Goal: Transaction & Acquisition: Purchase product/service

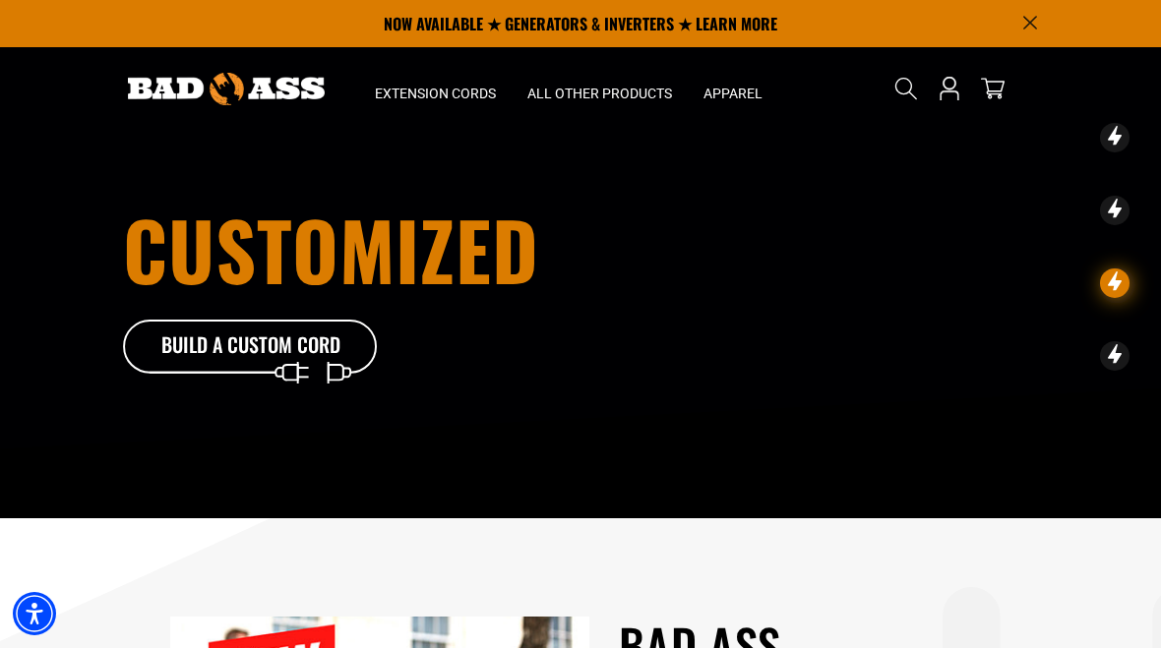
click at [269, 341] on icon at bounding box center [251, 352] width 256 height 64
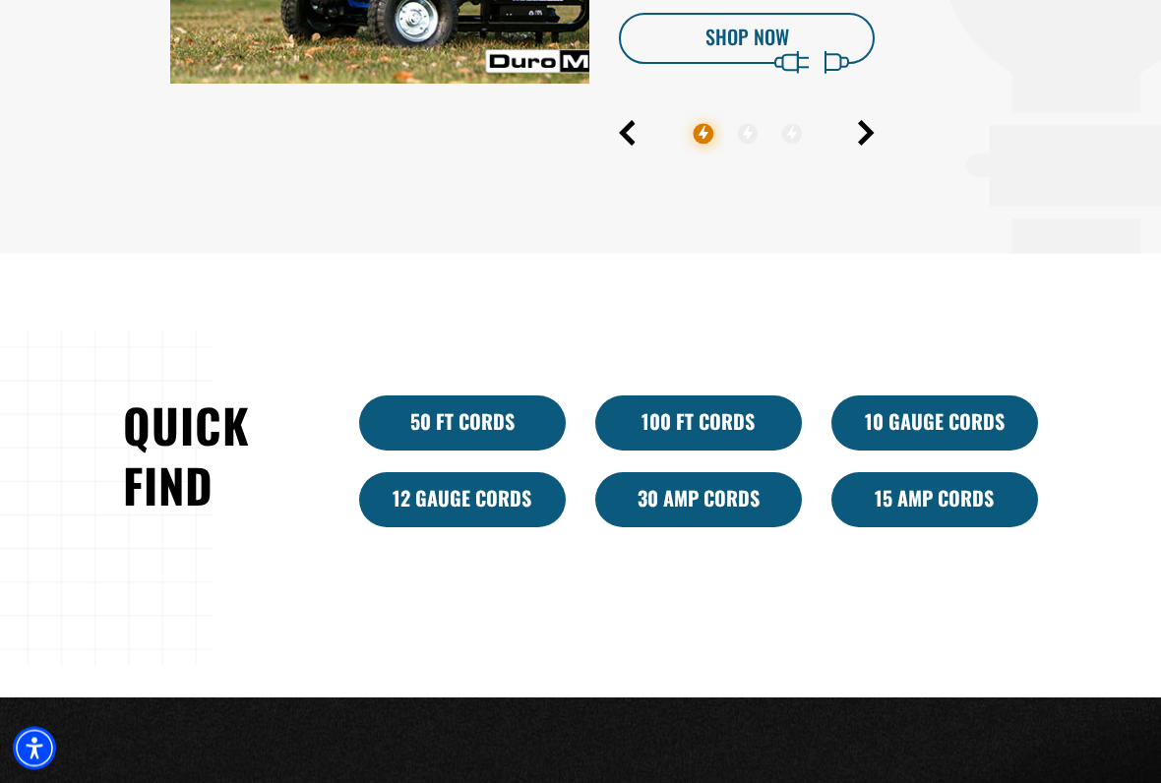
scroll to position [967, 0]
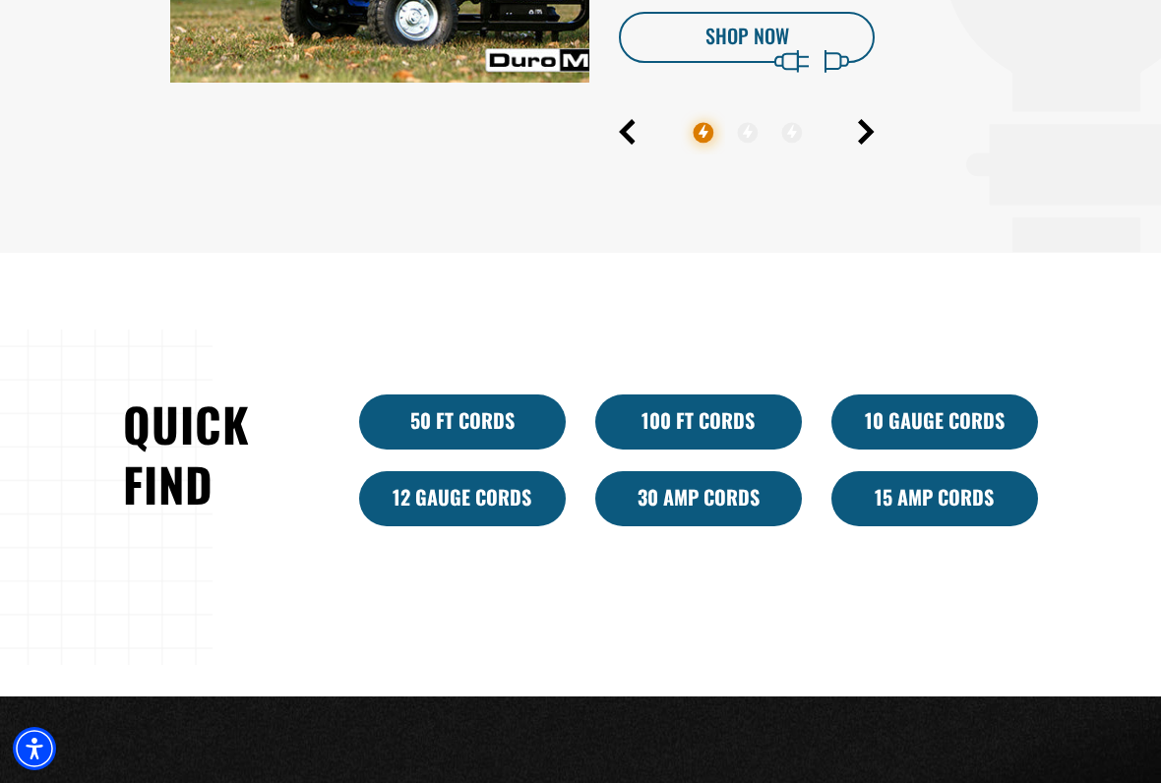
click at [947, 417] on link "10 Gauge Cords" at bounding box center [934, 421] width 207 height 55
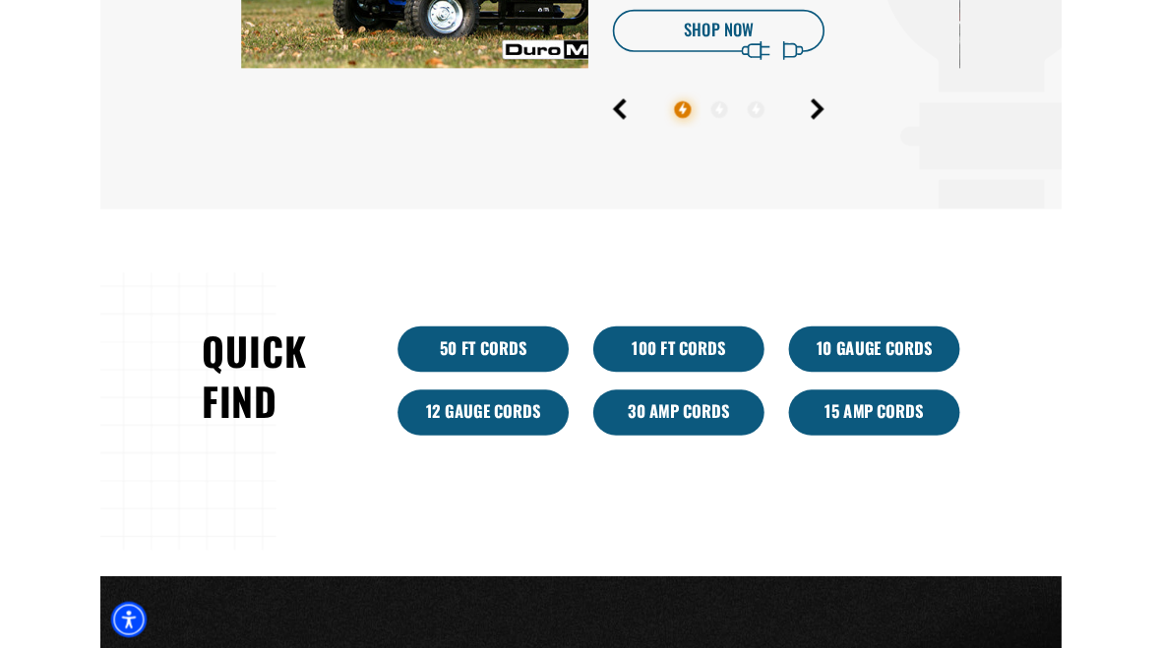
scroll to position [1022, 0]
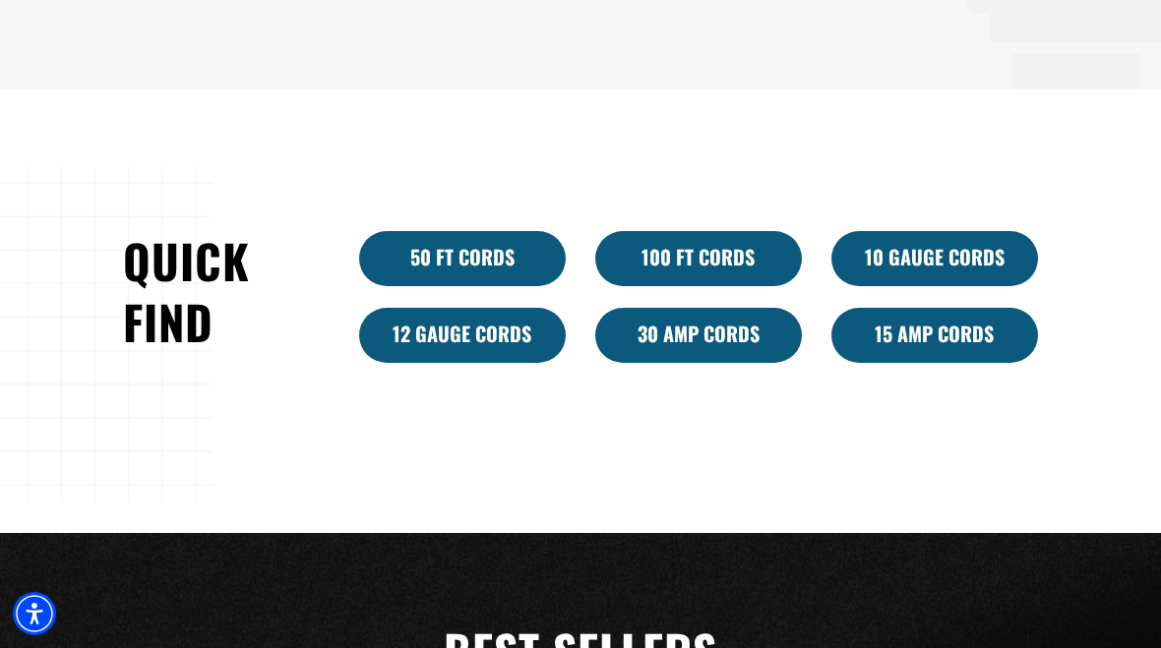
click at [704, 343] on link "30 Amp Cords" at bounding box center [698, 335] width 207 height 55
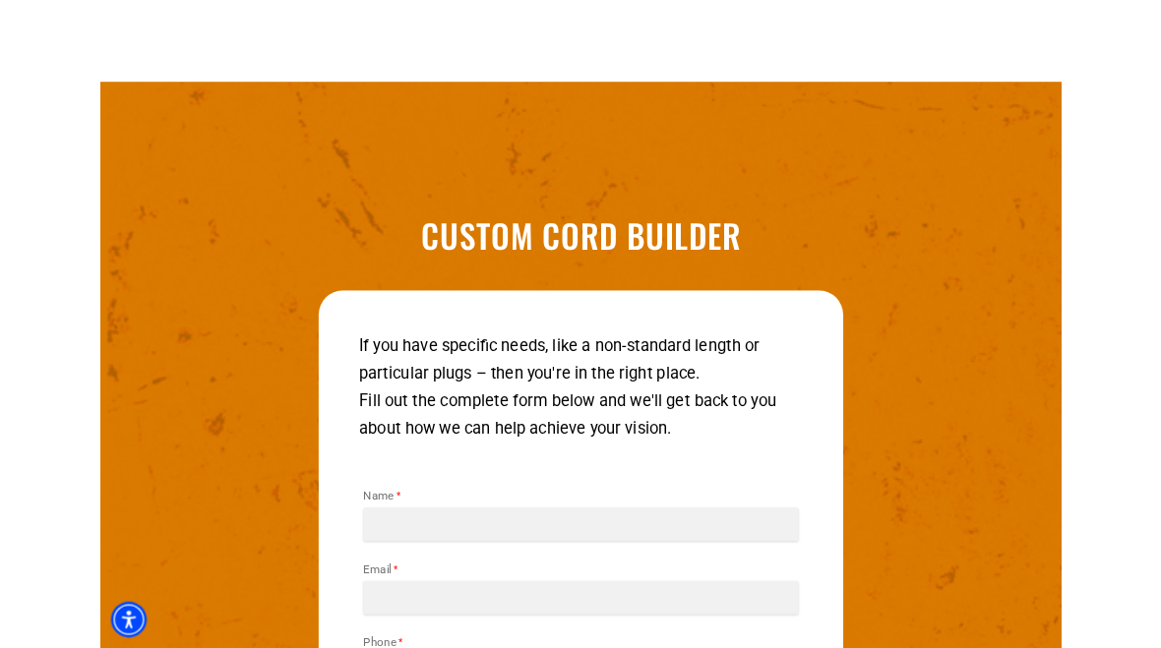
scroll to position [2312, 0]
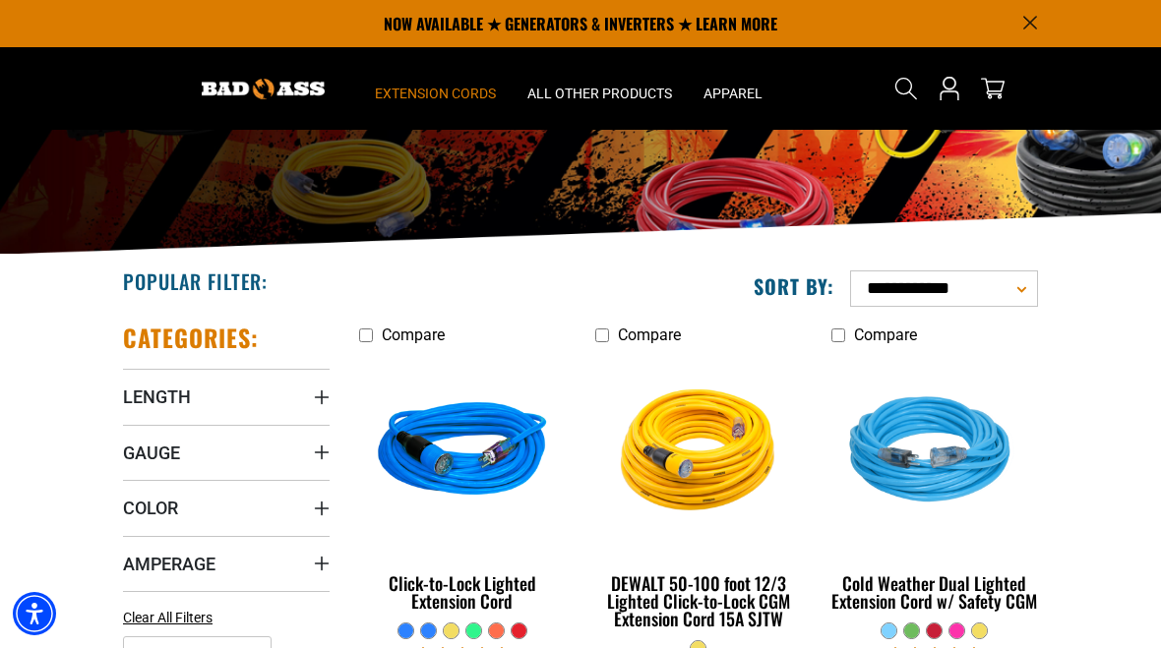
scroll to position [165, 0]
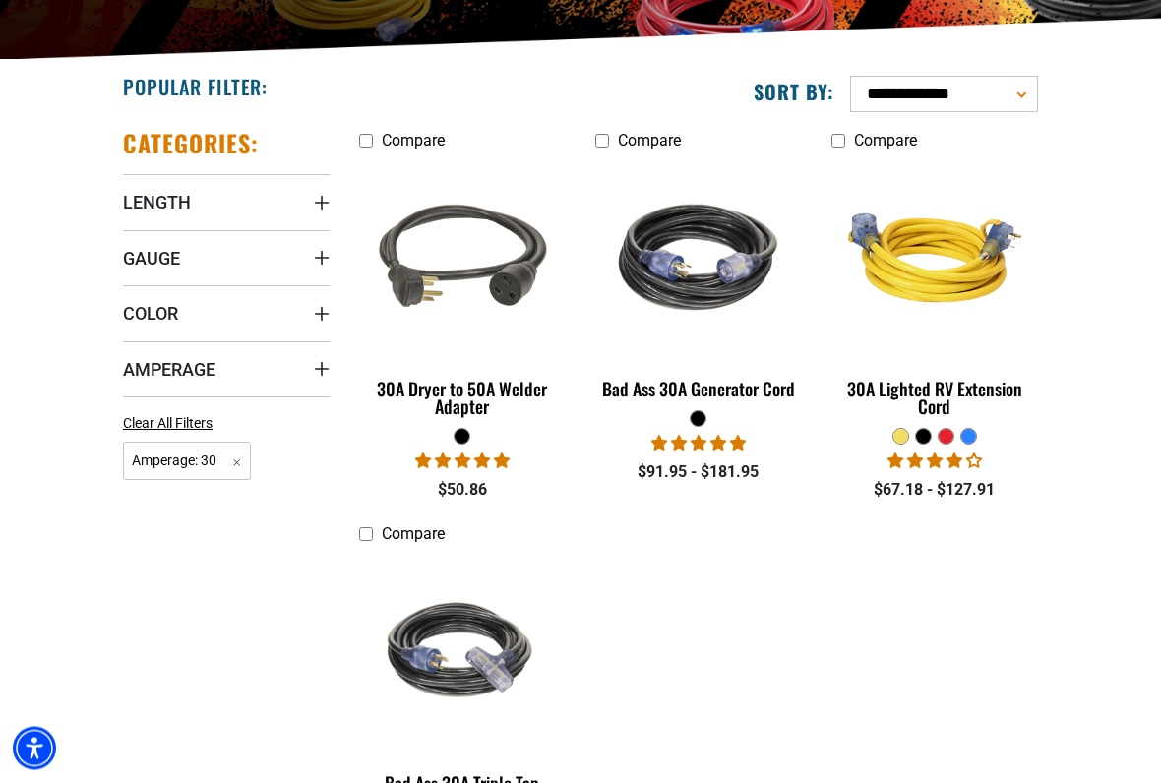
scroll to position [366, 0]
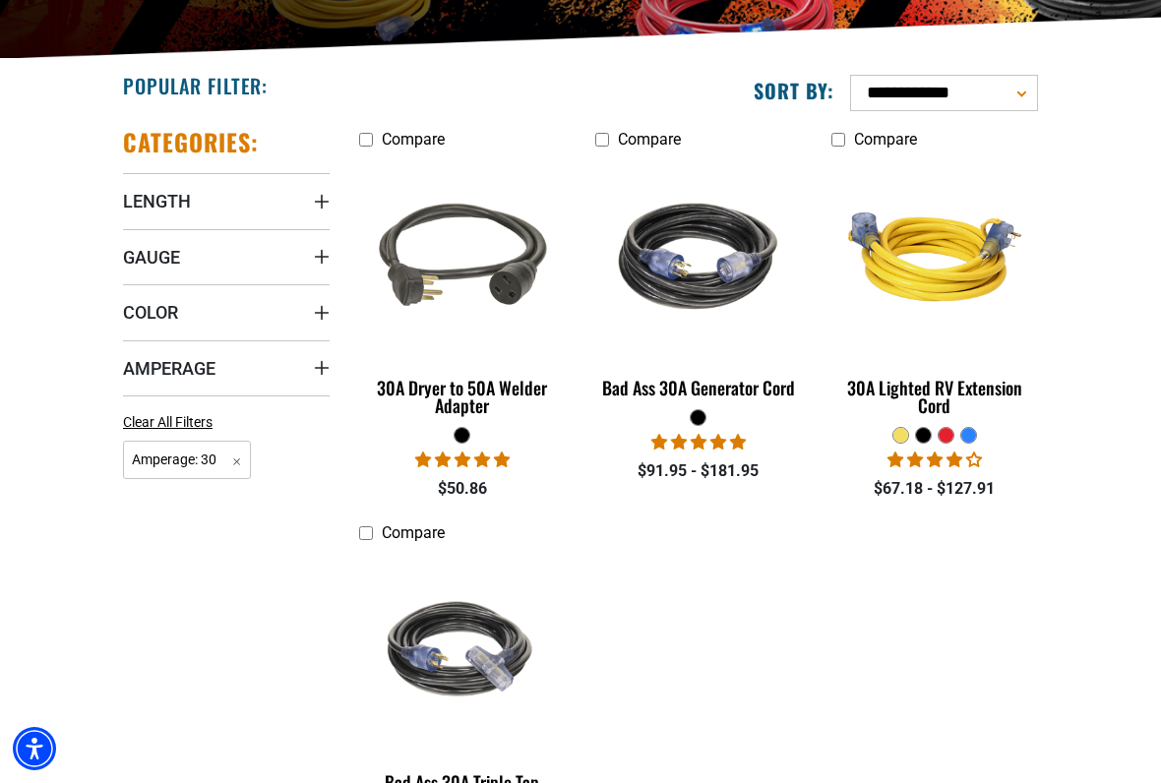
click at [741, 383] on div "Bad Ass 30A Generator Cord" at bounding box center [698, 388] width 207 height 18
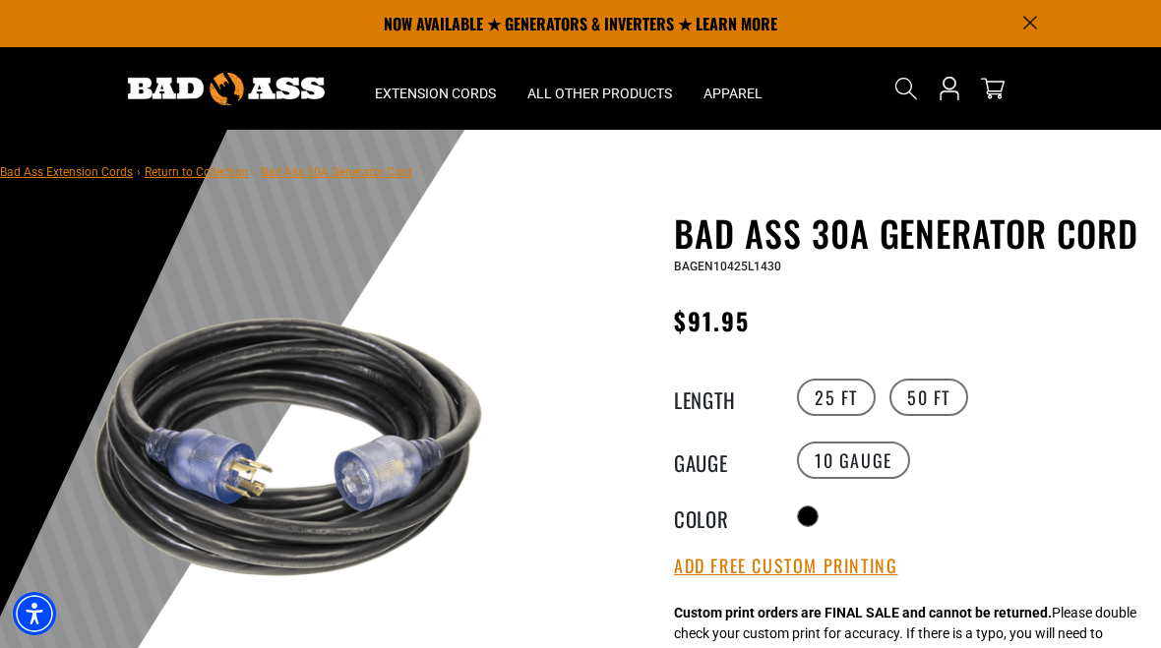
click at [938, 394] on label "50 FT" at bounding box center [928, 397] width 79 height 37
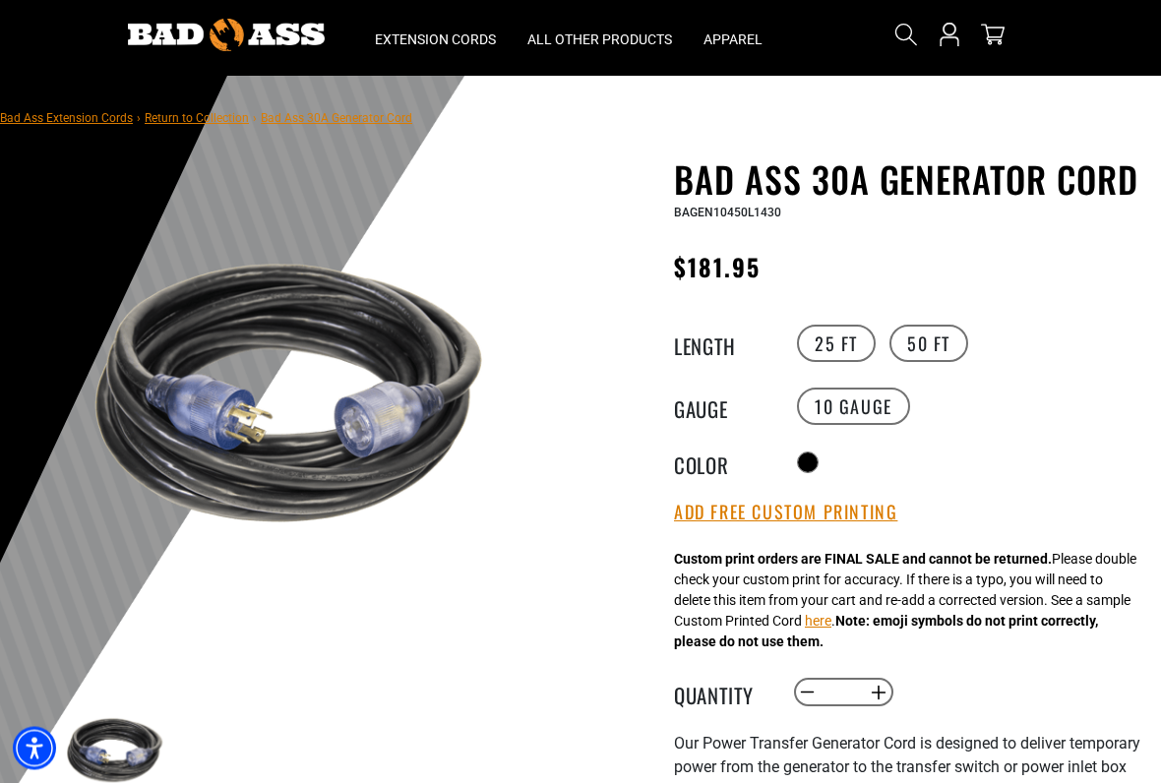
scroll to position [55, 0]
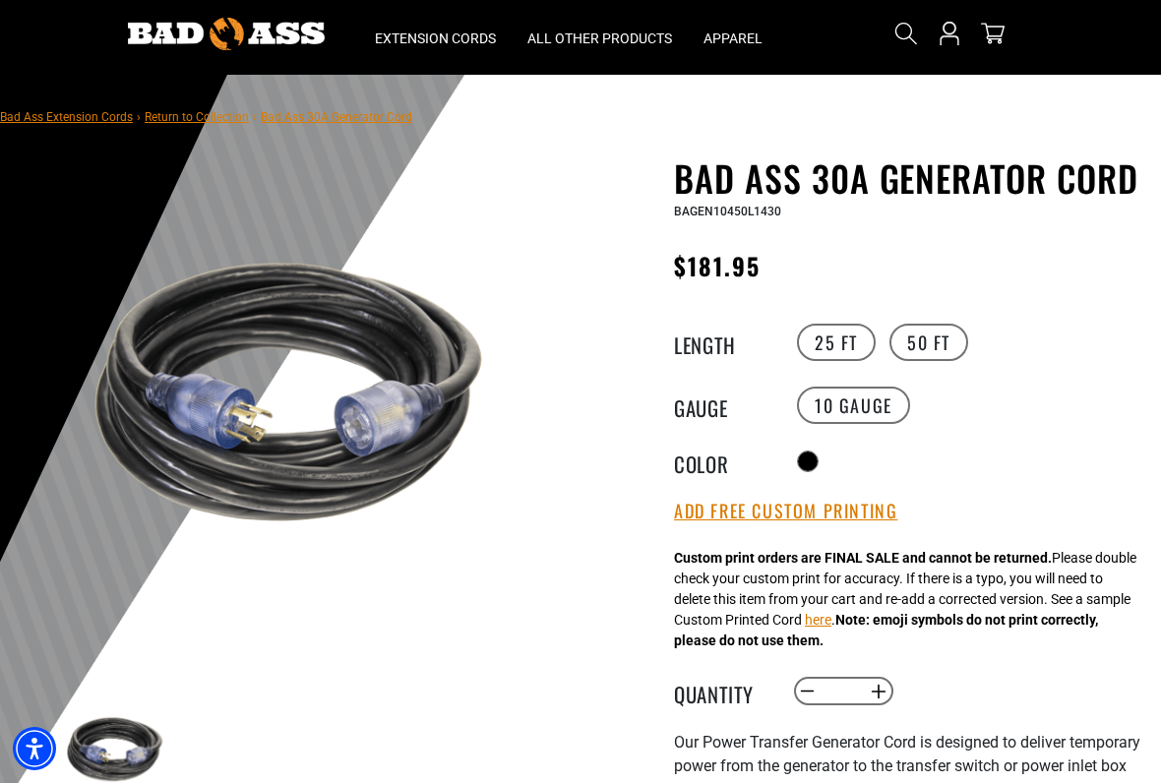
click at [797, 522] on button "Add Free Custom Printing" at bounding box center [785, 512] width 223 height 22
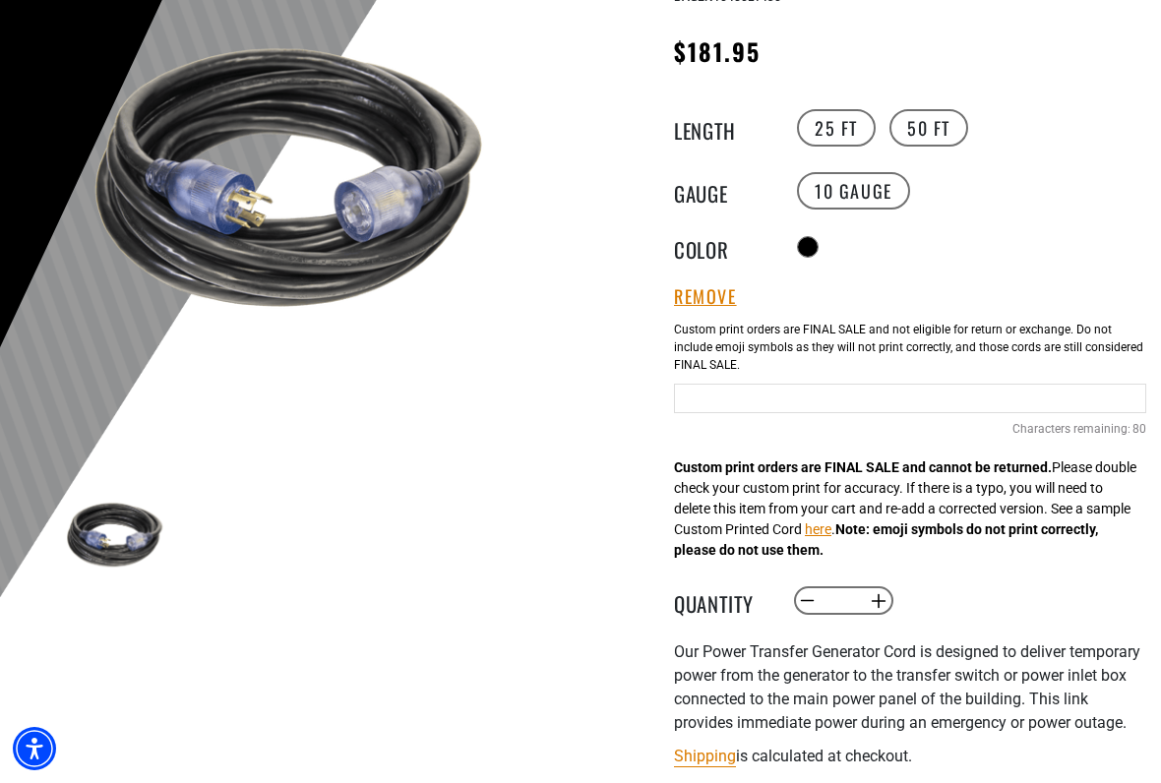
scroll to position [280, 0]
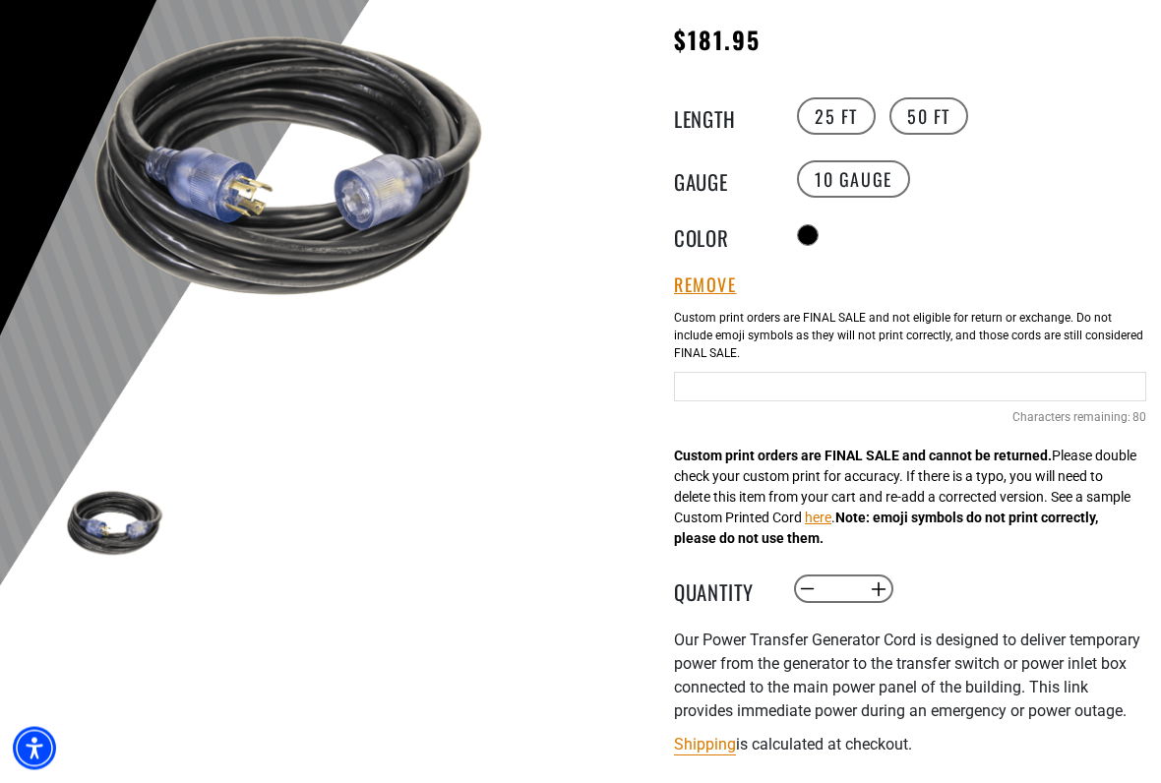
click at [831, 511] on button "here" at bounding box center [818, 518] width 27 height 21
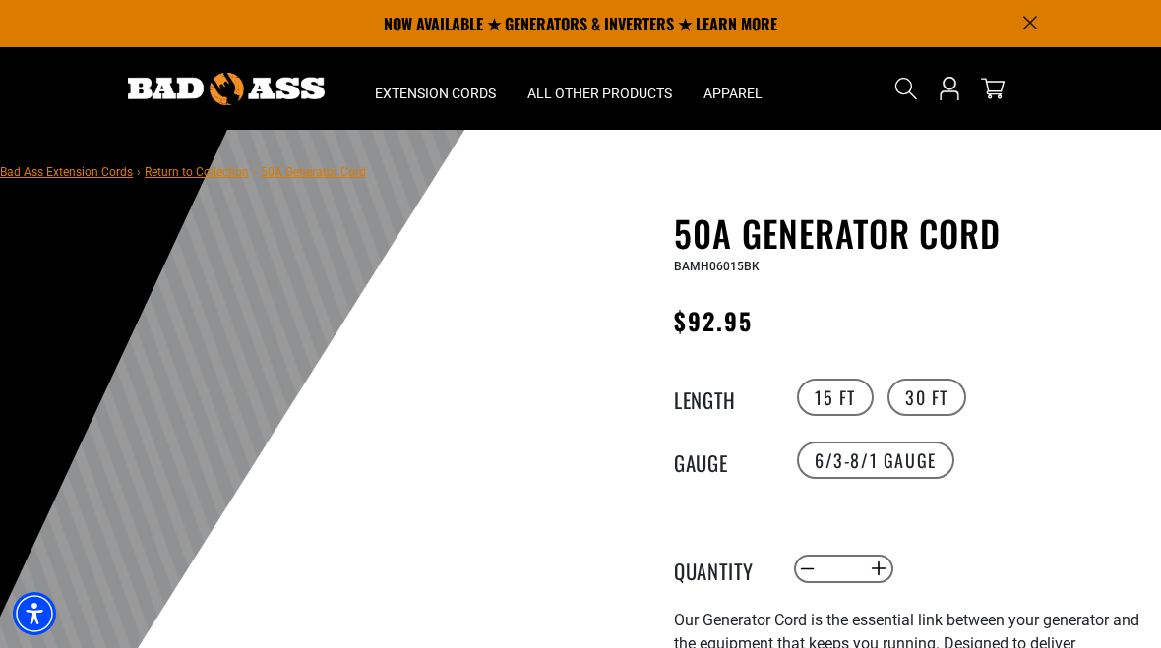
click at [944, 401] on label "30 FT" at bounding box center [926, 397] width 79 height 37
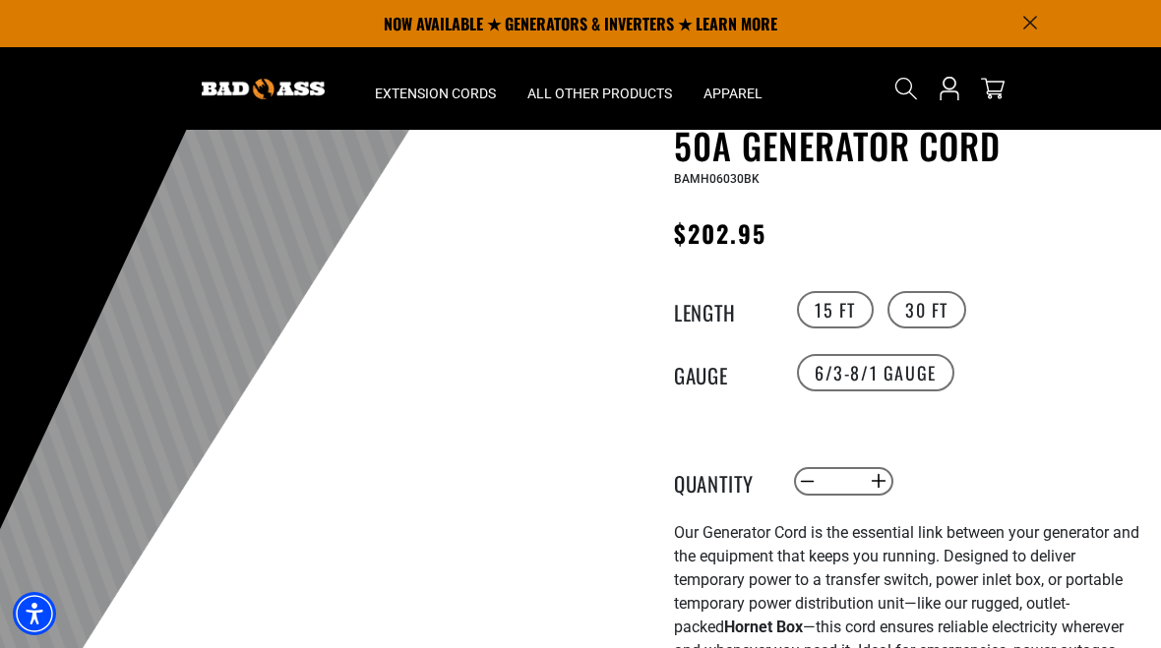
scroll to position [76, 0]
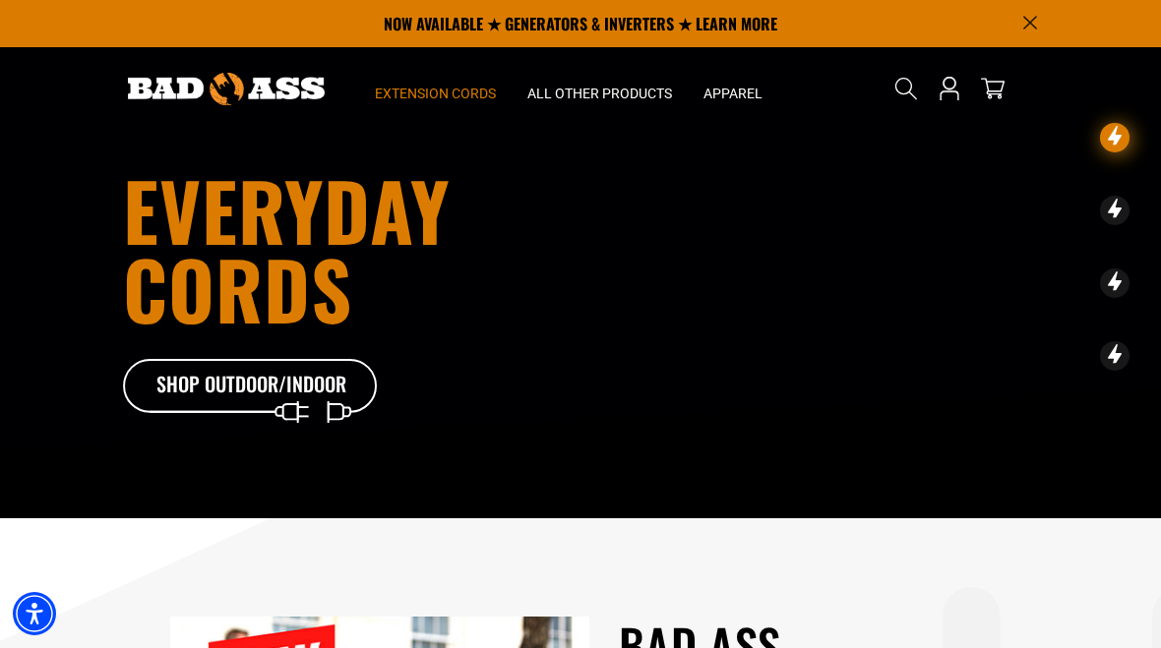
click at [458, 78] on summary "Extension Cords" at bounding box center [435, 88] width 152 height 83
click at [445, 87] on span "Extension Cords" at bounding box center [435, 94] width 121 height 18
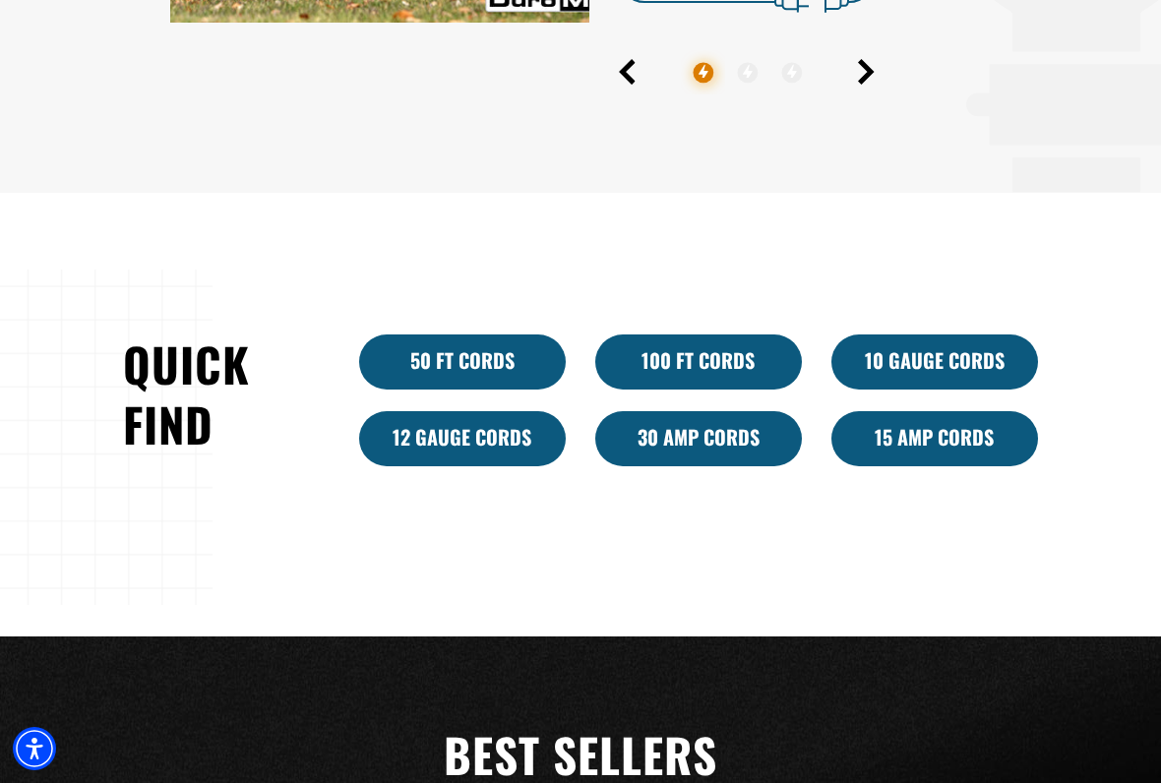
scroll to position [1028, 0]
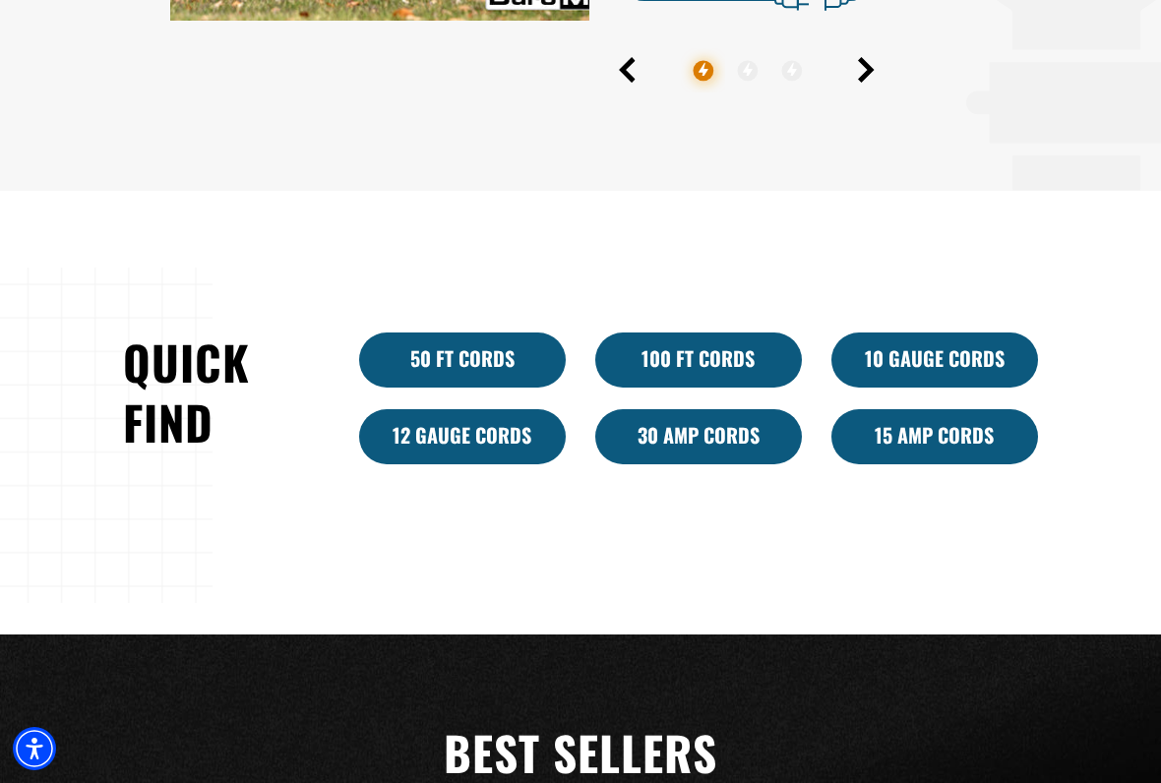
click at [720, 433] on link "30 Amp Cords" at bounding box center [698, 436] width 207 height 55
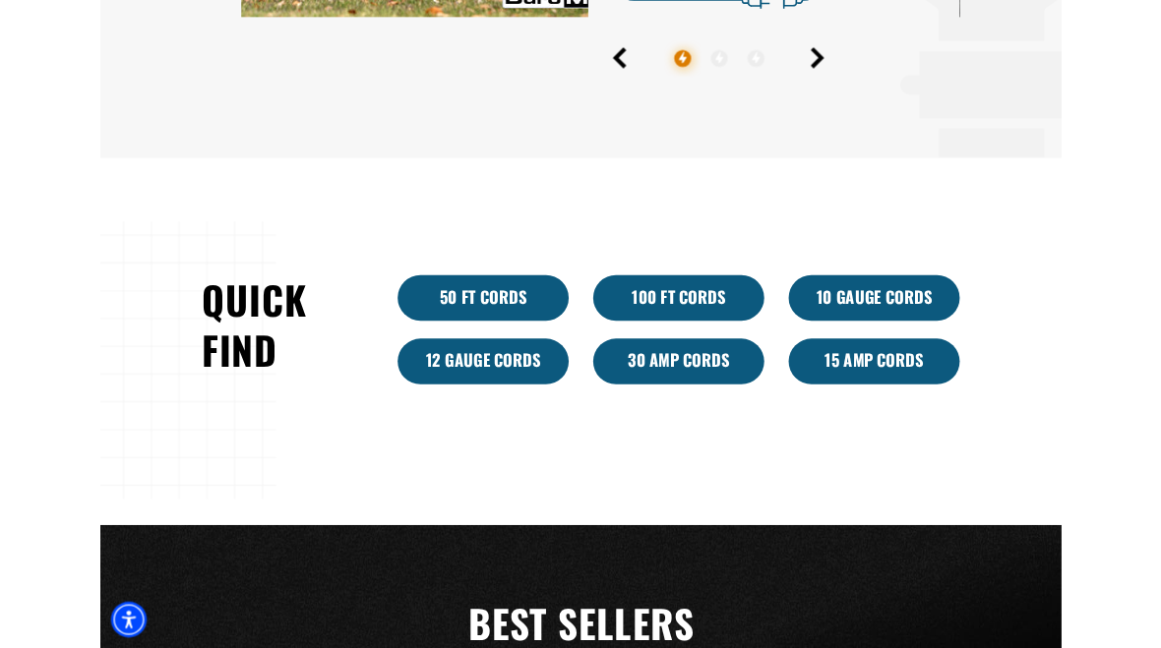
scroll to position [1084, 0]
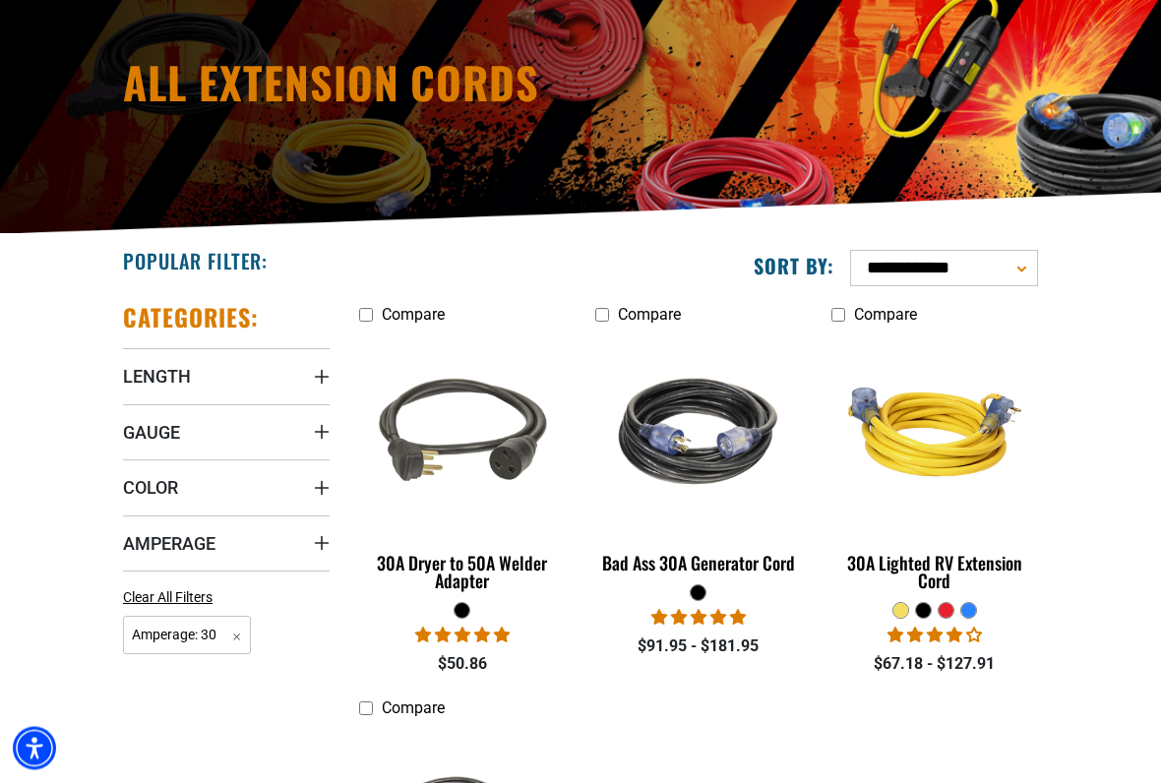
scroll to position [191, 0]
click at [721, 483] on img at bounding box center [698, 431] width 212 height 191
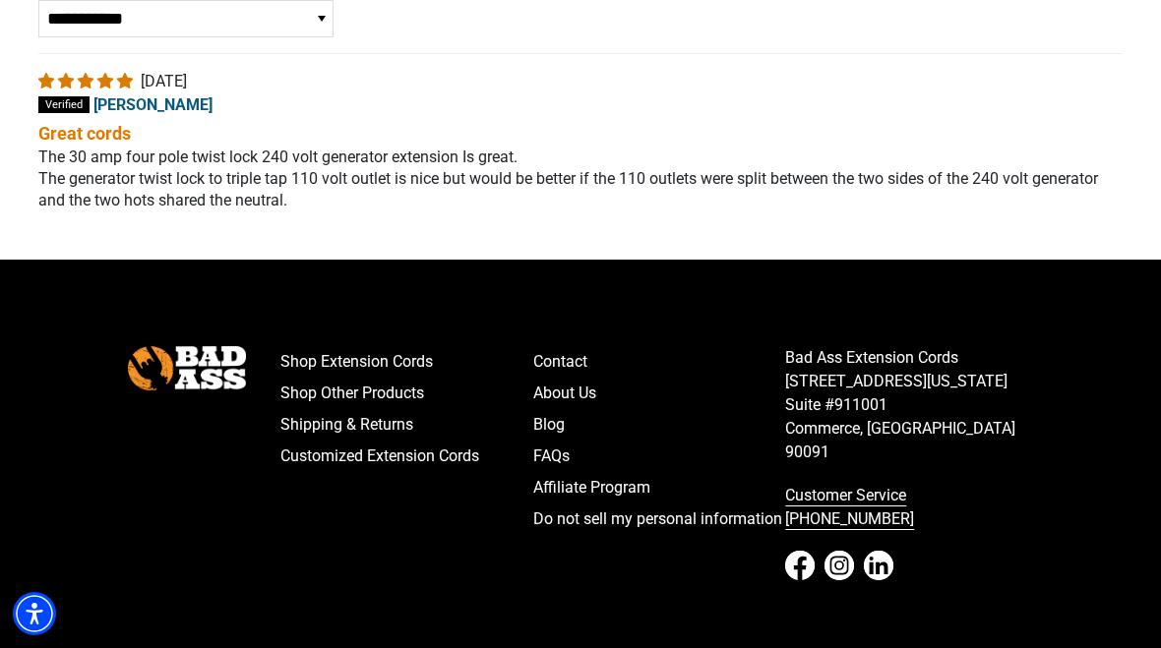
scroll to position [3751, 0]
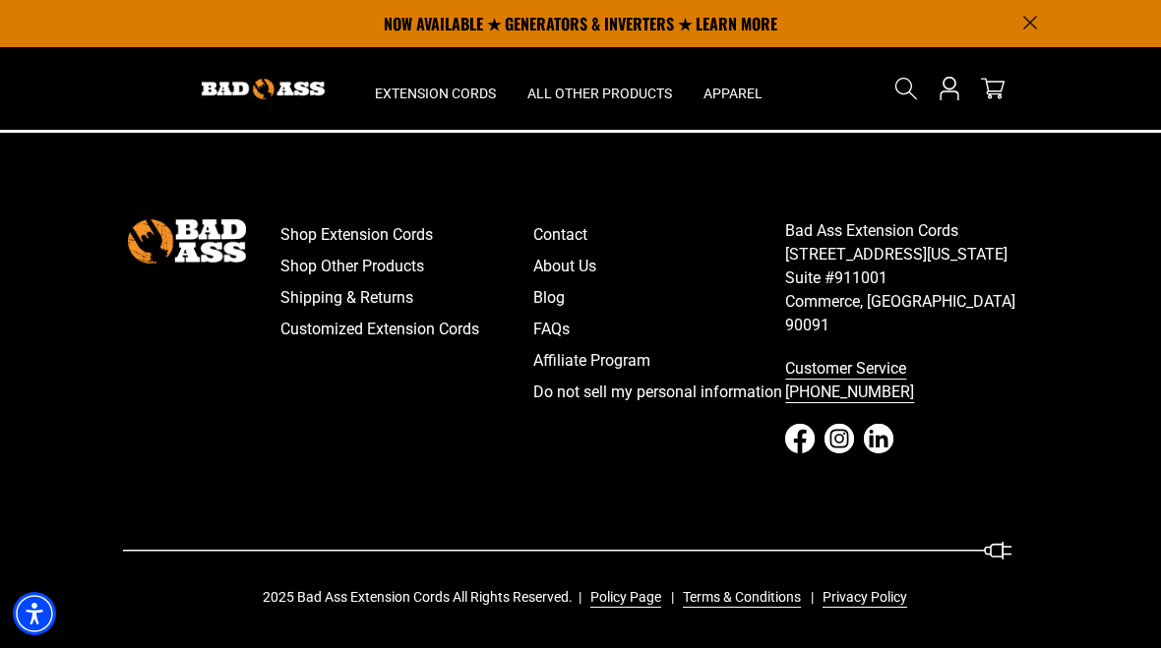
click at [578, 251] on link "Contact" at bounding box center [659, 234] width 253 height 31
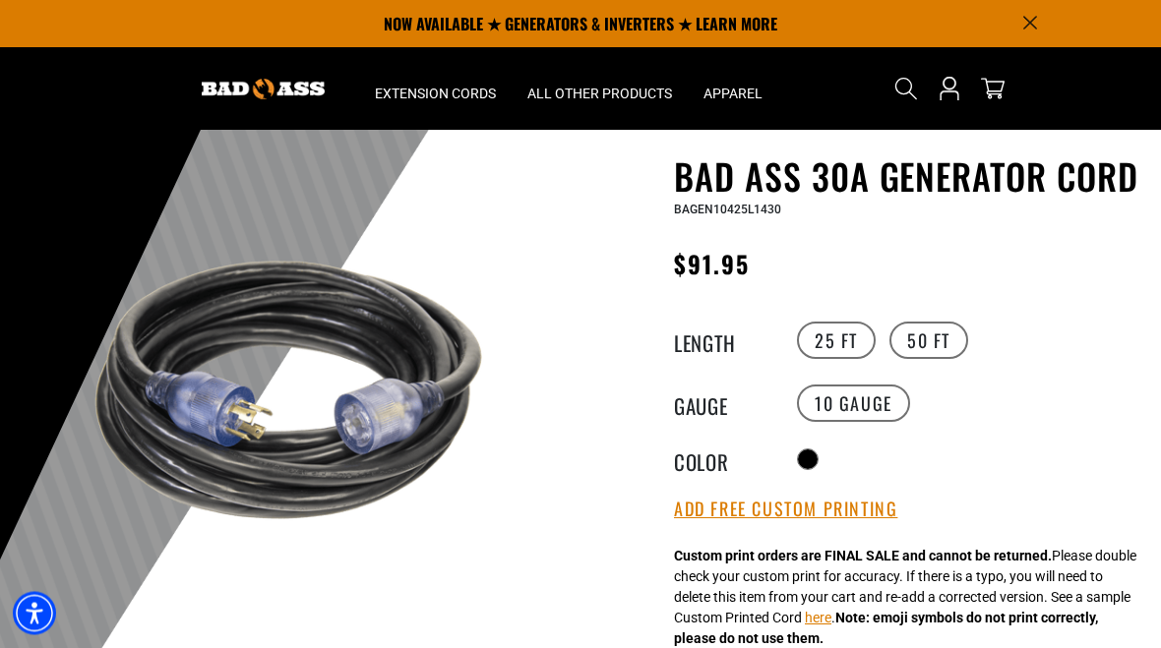
scroll to position [0, 0]
